Goal: Transaction & Acquisition: Purchase product/service

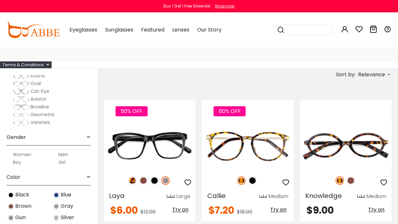
scroll to position [107, 0]
click at [22, 149] on div "Women Men Boy Girl" at bounding box center [48, 155] width 84 height 21
click at [20, 151] on label "Women" at bounding box center [22, 154] width 18 height 8
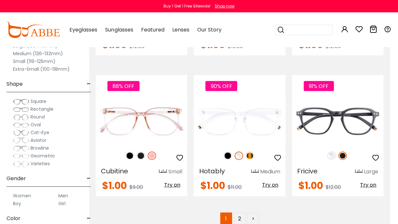
scroll to position [2847, 8]
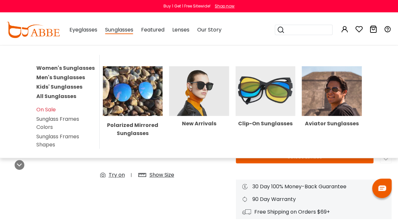
scroll to position [114, 0]
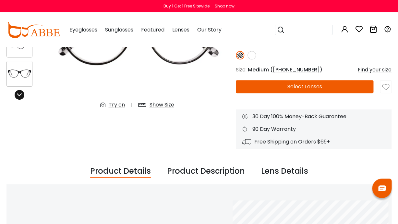
click at [17, 97] on div at bounding box center [20, 95] width 10 height 10
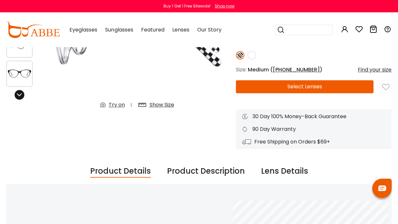
click at [18, 96] on icon at bounding box center [19, 94] width 5 height 5
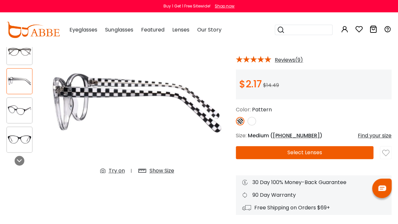
click at [113, 171] on div "Try on" at bounding box center [116, 171] width 16 height 8
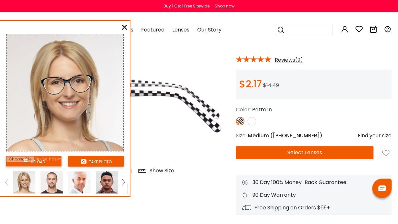
click at [110, 177] on img at bounding box center [107, 182] width 22 height 22
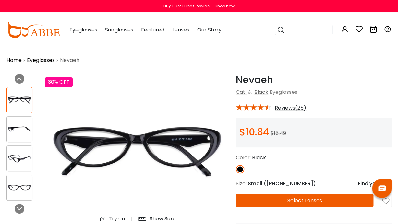
click at [119, 218] on div "Try on" at bounding box center [116, 219] width 16 height 8
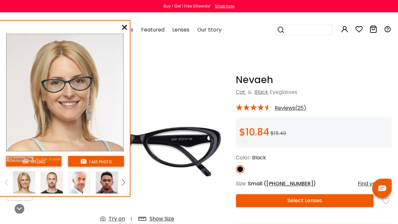
click at [96, 177] on img at bounding box center [107, 182] width 22 height 22
